Goal: Information Seeking & Learning: Learn about a topic

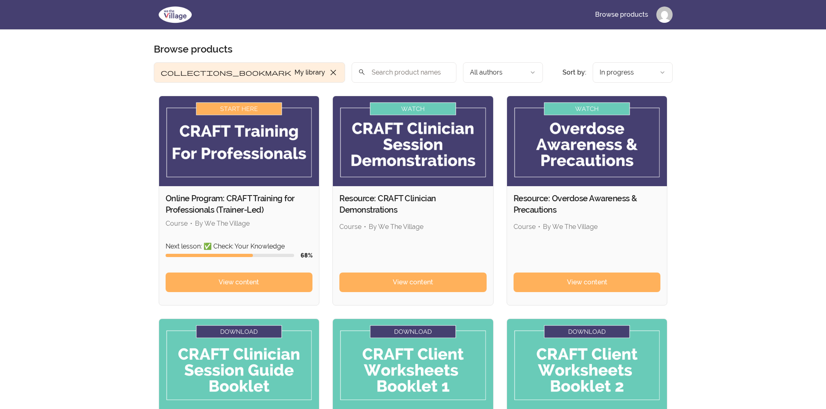
click at [768, 308] on div "Skip to main content Main menu Includes navigation links and user settings Brow…" at bounding box center [413, 308] width 826 height 616
click at [269, 283] on link "View content" at bounding box center [239, 283] width 147 height 20
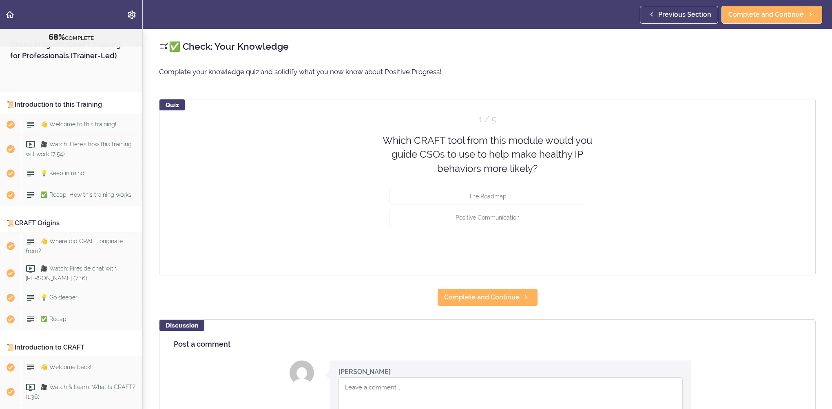
scroll to position [5133, 0]
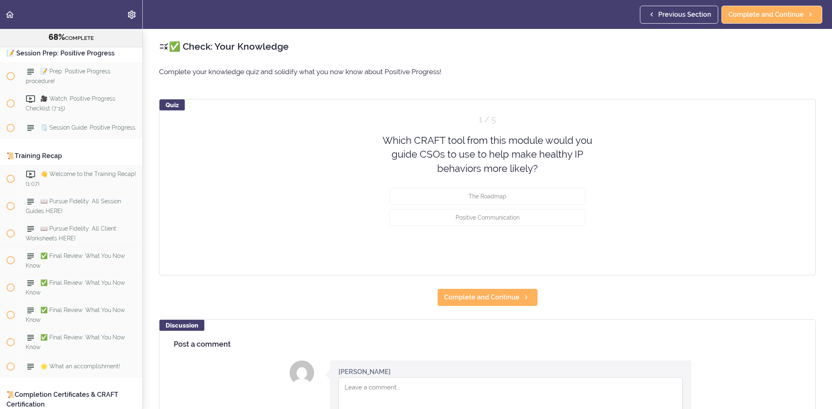
click at [574, 61] on div "✅ Check: Your Knowledge Complete your knowledge quiz and solidify what you now …" at bounding box center [487, 219] width 689 height 380
click at [500, 215] on span "Positive Communication" at bounding box center [488, 218] width 64 height 7
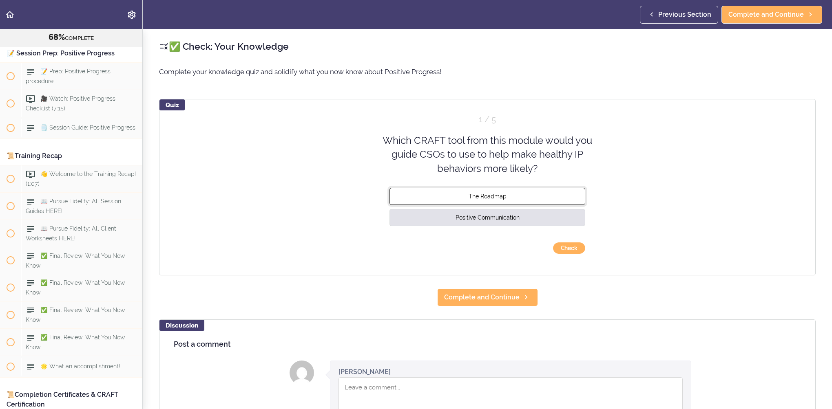
click at [500, 201] on button "The Roadmap" at bounding box center [487, 196] width 196 height 17
click at [568, 212] on button "Positive Communication" at bounding box center [487, 217] width 196 height 17
click at [568, 244] on button "Check" at bounding box center [569, 248] width 32 height 11
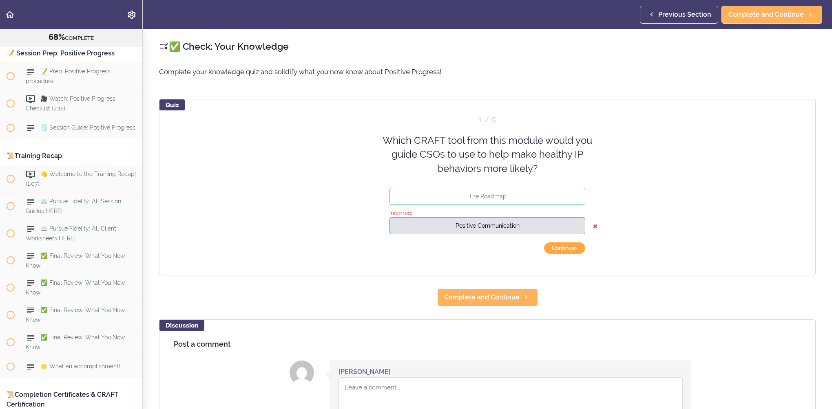
click at [569, 250] on button "Continue ›" at bounding box center [564, 248] width 41 height 11
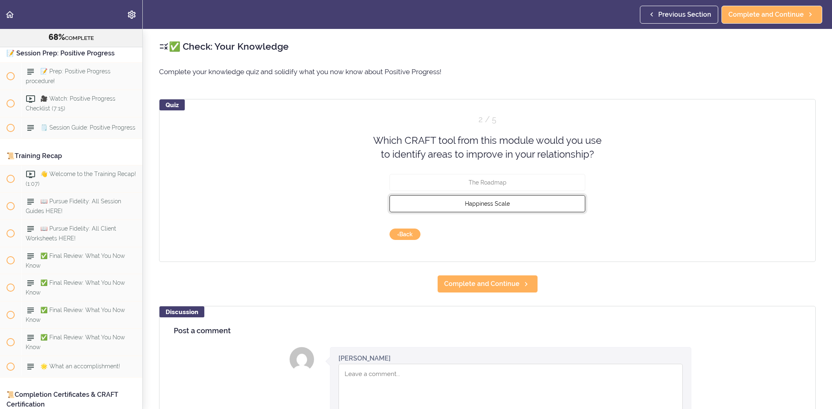
click at [500, 199] on button "Happiness Scale" at bounding box center [487, 203] width 196 height 17
click at [565, 238] on button "Check" at bounding box center [569, 234] width 32 height 11
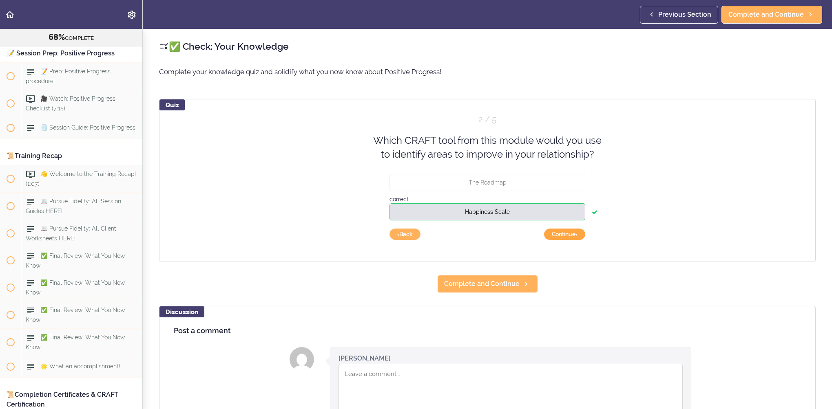
click at [565, 238] on button "Continue ›" at bounding box center [564, 234] width 41 height 11
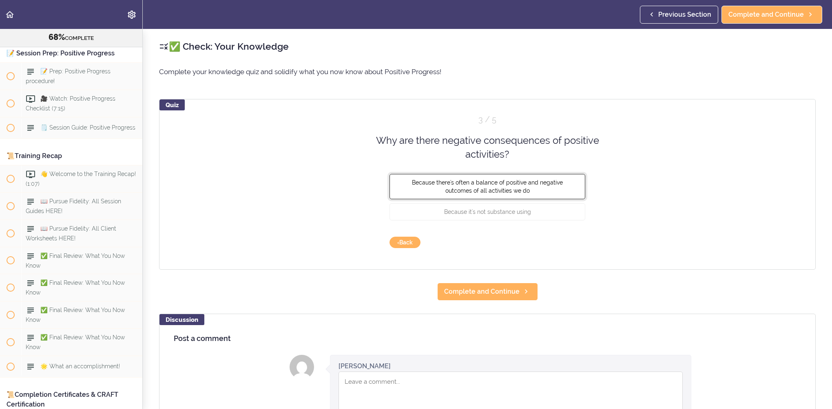
click at [521, 193] on button "Because there's often a balance of positive and negative outcomes of all activi…" at bounding box center [487, 186] width 196 height 25
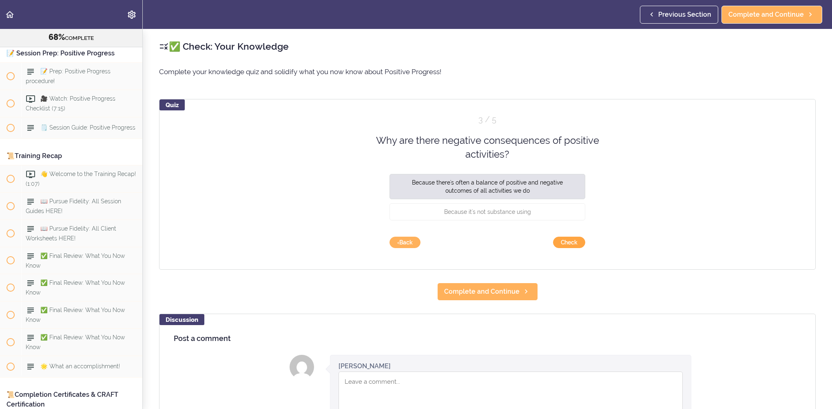
click at [568, 244] on button "Check" at bounding box center [569, 242] width 32 height 11
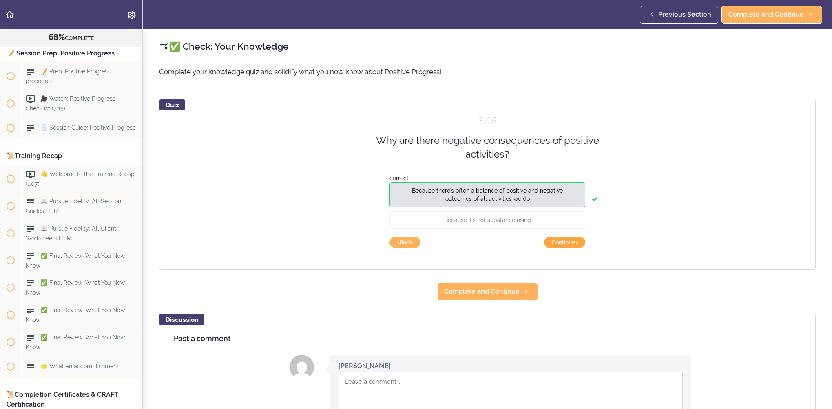
click at [568, 244] on button "Continue ›" at bounding box center [564, 242] width 41 height 11
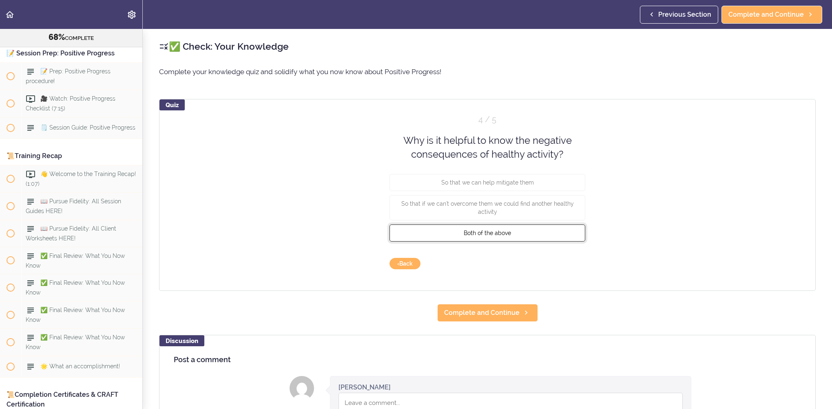
click at [537, 227] on button "Both of the above" at bounding box center [487, 232] width 196 height 17
click at [564, 265] on button "Check" at bounding box center [569, 263] width 32 height 11
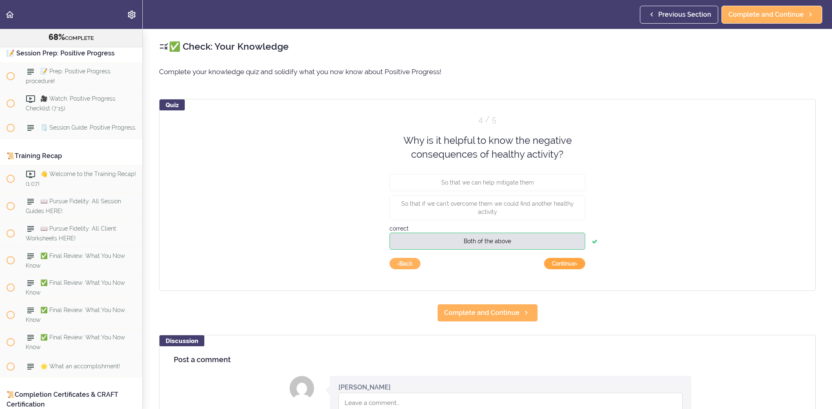
click at [564, 265] on button "Continue ›" at bounding box center [564, 263] width 41 height 11
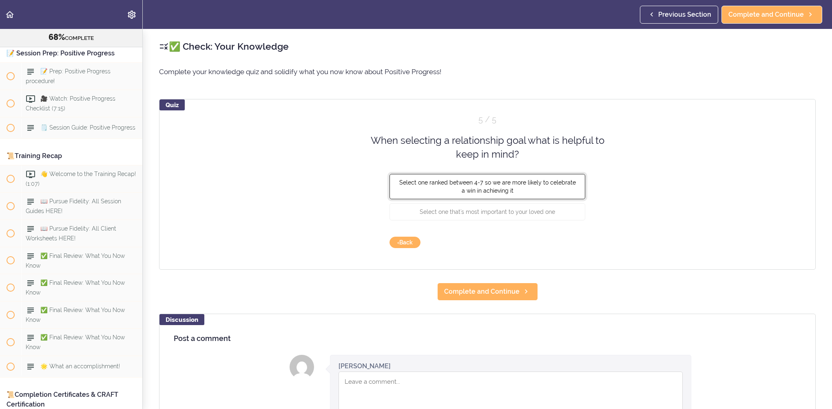
click at [524, 190] on button "Select one ranked between 4-7 so we are more likely to celebrate a win in achie…" at bounding box center [487, 186] width 196 height 25
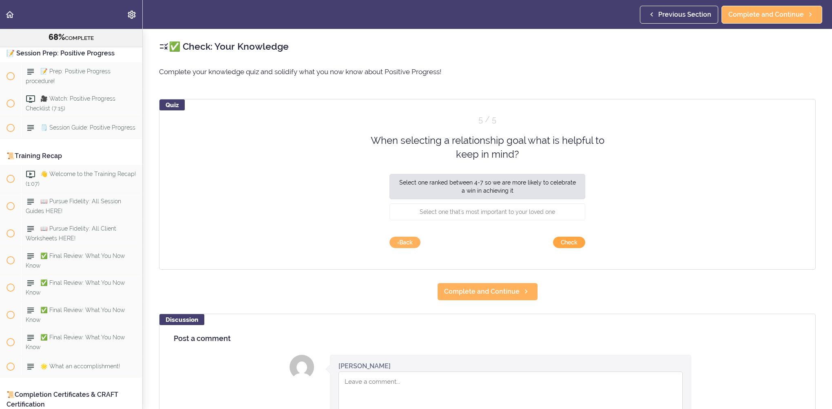
click at [563, 239] on button "Check" at bounding box center [569, 242] width 32 height 11
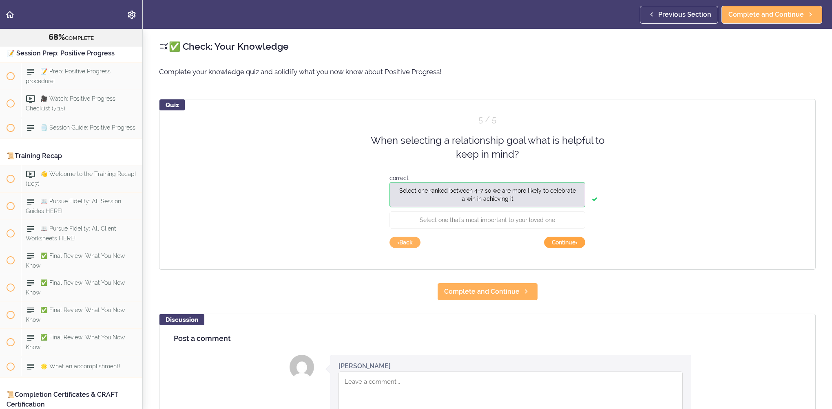
click at [564, 241] on button "Continue ›" at bounding box center [564, 242] width 41 height 11
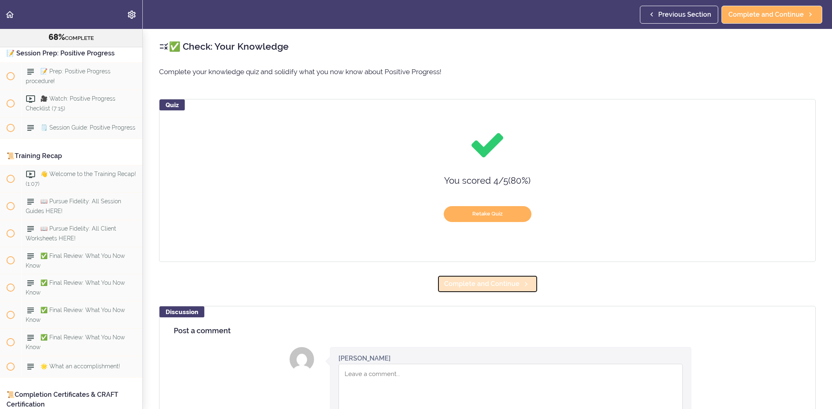
click at [513, 287] on span "Complete and Continue" at bounding box center [481, 284] width 75 height 10
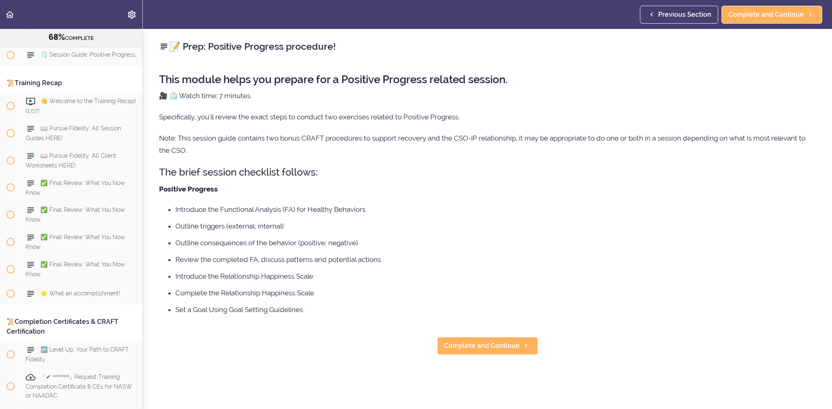
scroll to position [5228, 0]
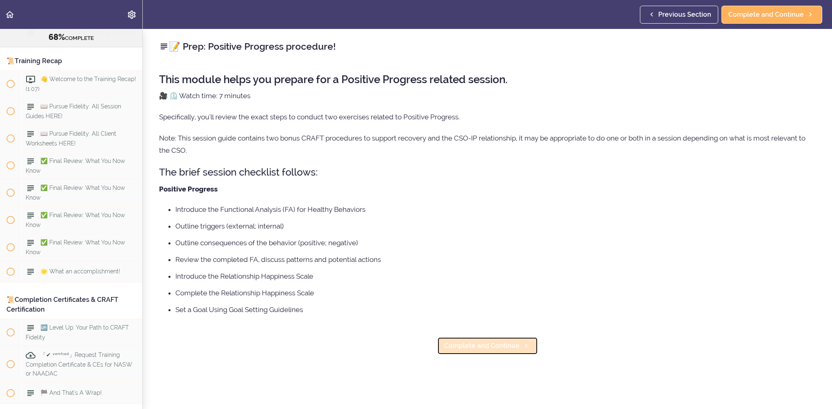
click at [498, 345] on span "Complete and Continue" at bounding box center [481, 346] width 75 height 10
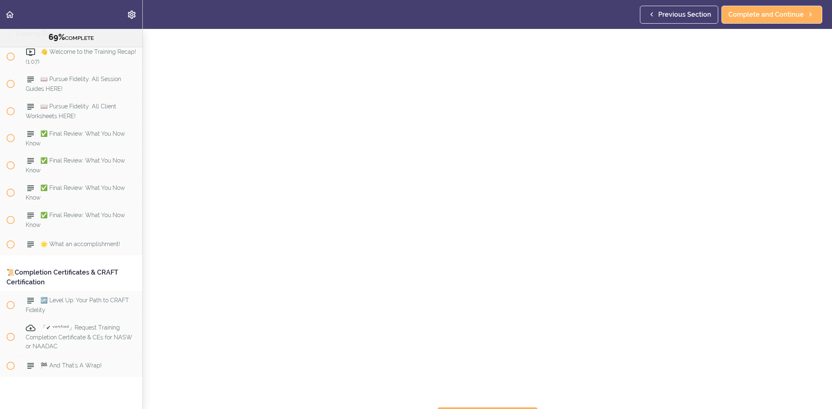
scroll to position [59, 0]
click at [521, 396] on icon at bounding box center [526, 400] width 10 height 9
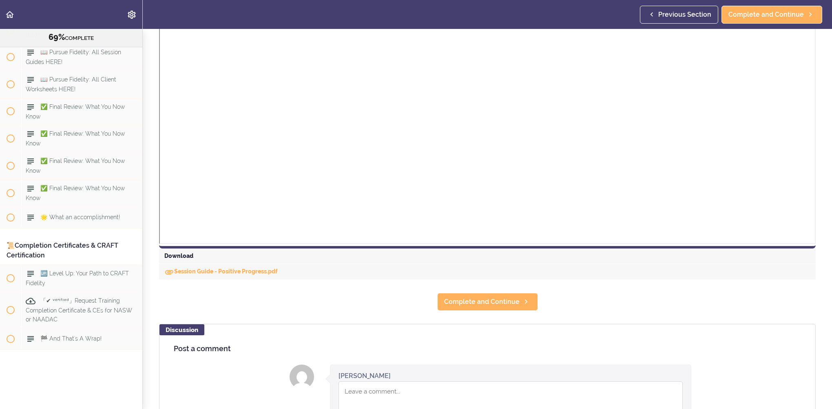
scroll to position [334, 0]
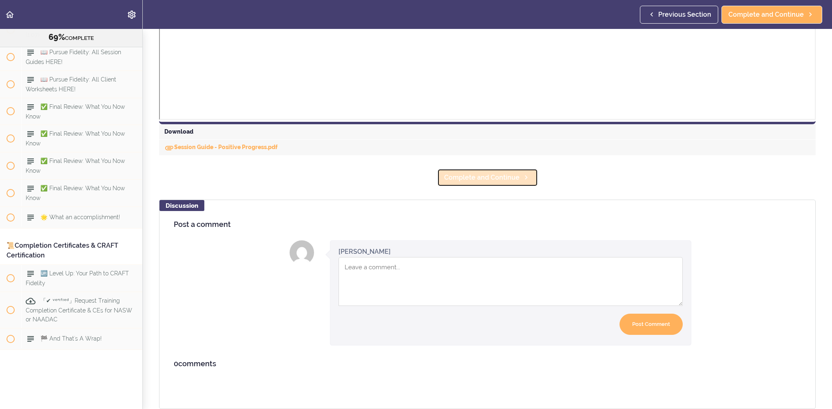
click at [504, 177] on link "Complete and Continue" at bounding box center [487, 178] width 101 height 18
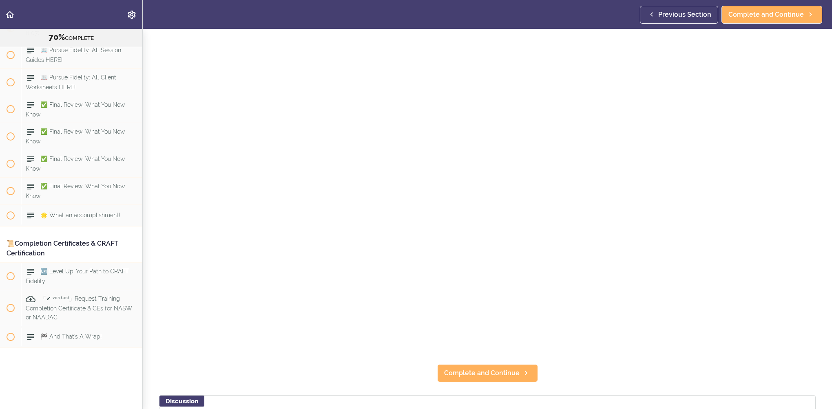
scroll to position [326, 0]
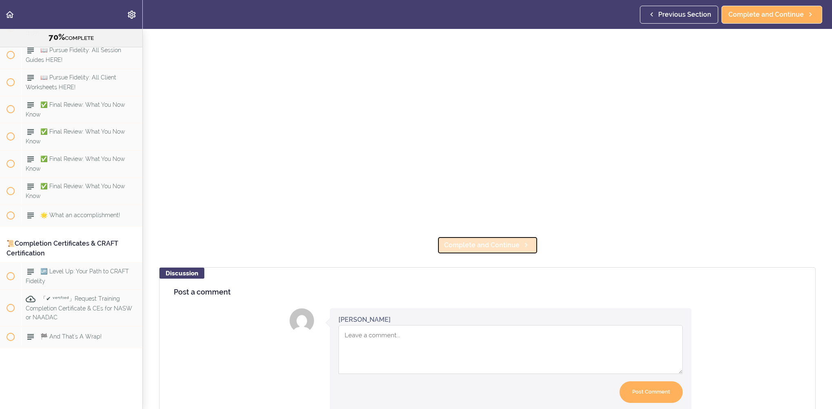
click at [517, 248] on link "Complete and Continue" at bounding box center [487, 246] width 101 height 18
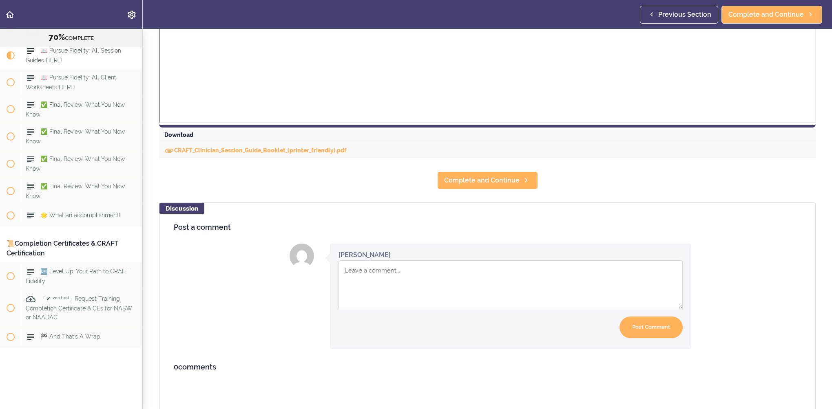
scroll to position [866, 0]
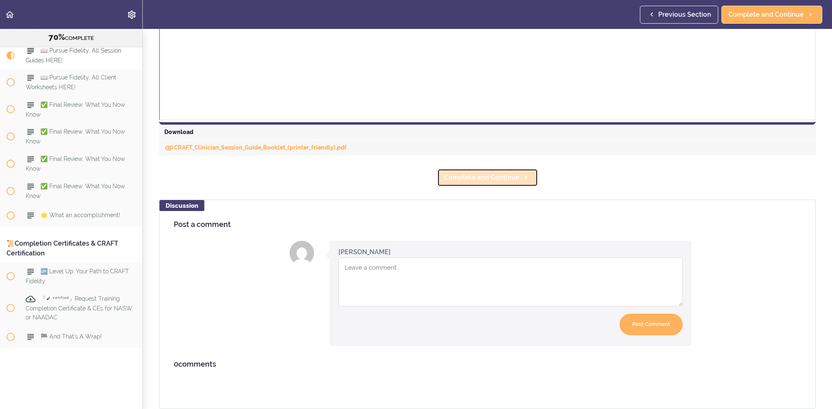
drag, startPoint x: 516, startPoint y: 174, endPoint x: 522, endPoint y: 176, distance: 5.8
click at [517, 175] on link "Complete and Continue" at bounding box center [487, 178] width 101 height 18
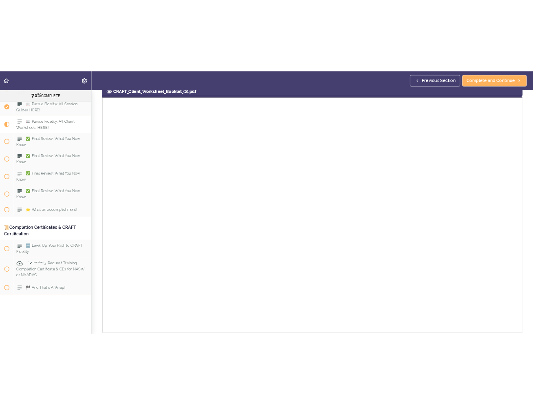
scroll to position [601, 0]
